Goal: Information Seeking & Learning: Check status

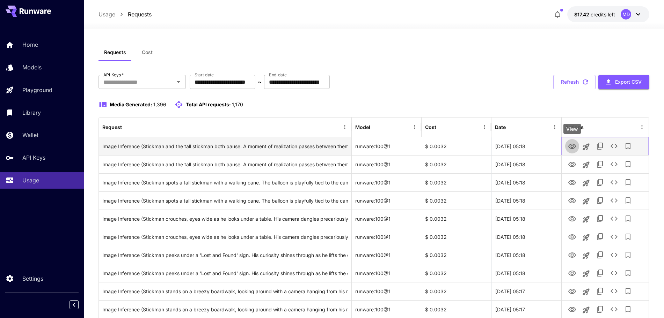
click at [569, 145] on icon "View" at bounding box center [572, 146] width 8 height 8
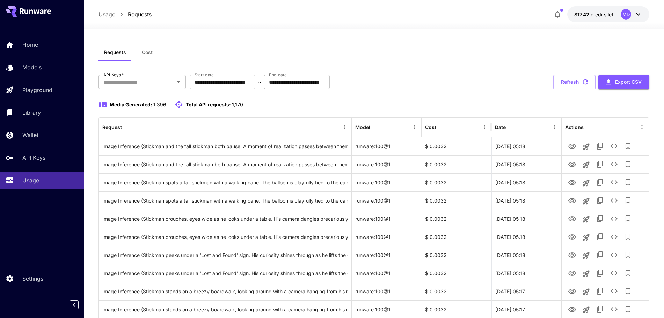
click at [260, 26] on div at bounding box center [374, 24] width 580 height 8
